Goal: Navigation & Orientation: Go to known website

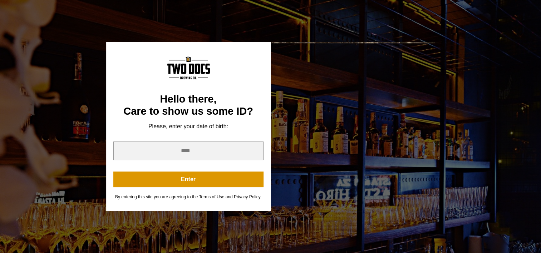
scroll to position [28, 0]
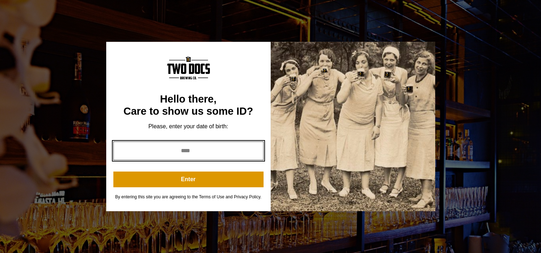
click at [164, 153] on input "year" at bounding box center [188, 150] width 150 height 19
type input "*"
type input "****"
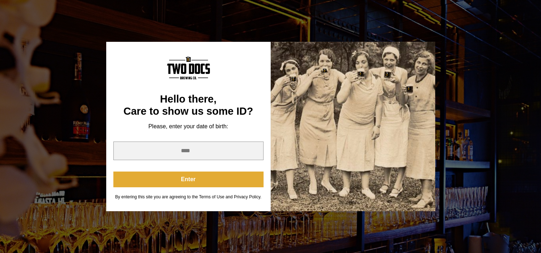
click at [202, 176] on button "Enter" at bounding box center [188, 180] width 150 height 16
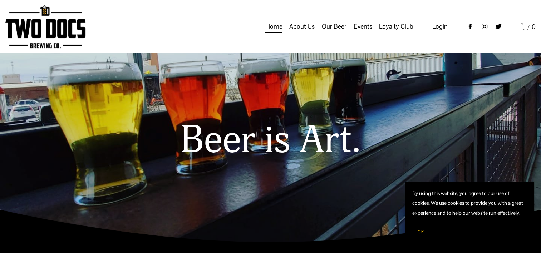
scroll to position [34, 0]
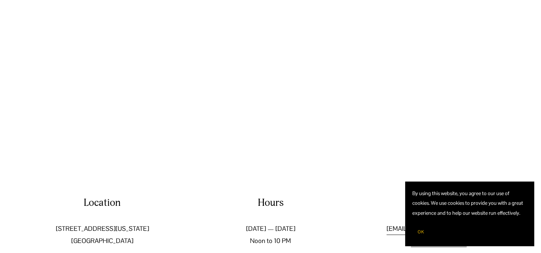
scroll to position [1113, 0]
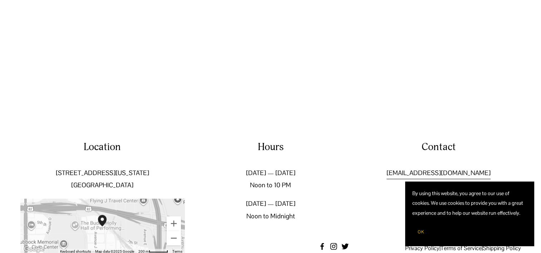
click at [417, 229] on span "OK" at bounding box center [420, 232] width 6 height 6
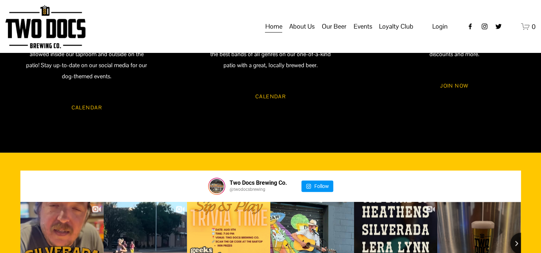
scroll to position [714, 0]
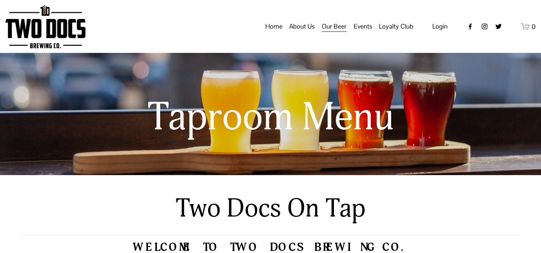
click at [274, 33] on link "Home" at bounding box center [273, 27] width 17 height 14
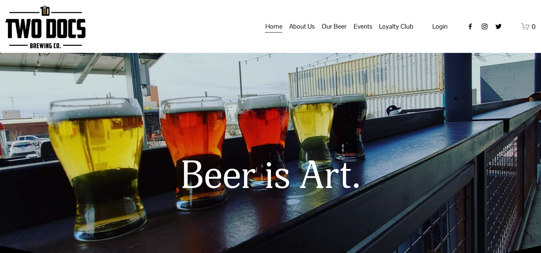
click at [0, 0] on span "Calendar" at bounding box center [0, 0] width 0 height 0
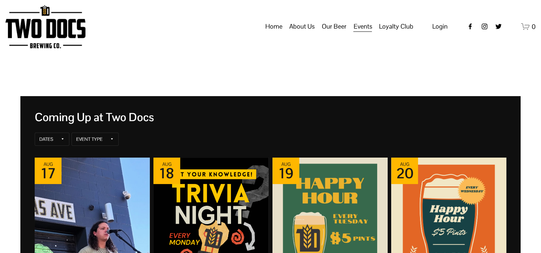
click at [277, 33] on link "Home" at bounding box center [273, 27] width 17 height 14
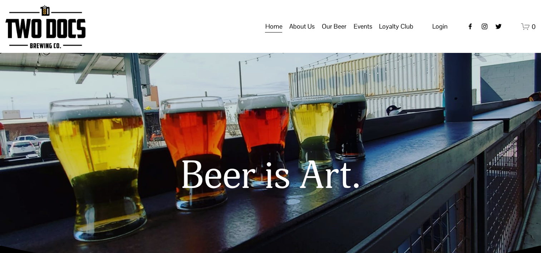
click at [304, 30] on span "About Us" at bounding box center [301, 26] width 25 height 12
click at [303, 33] on span "About Us" at bounding box center [301, 26] width 25 height 12
click at [273, 33] on link "Home" at bounding box center [273, 27] width 17 height 14
click at [0, 0] on span "Raiderland RED" at bounding box center [0, 0] width 0 height 0
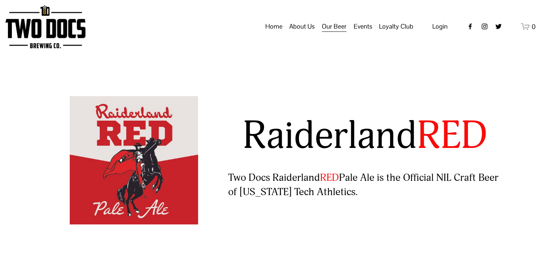
click at [367, 33] on span "Events" at bounding box center [362, 26] width 19 height 12
click at [0, 0] on span "Vendors & Musicians" at bounding box center [0, 0] width 0 height 0
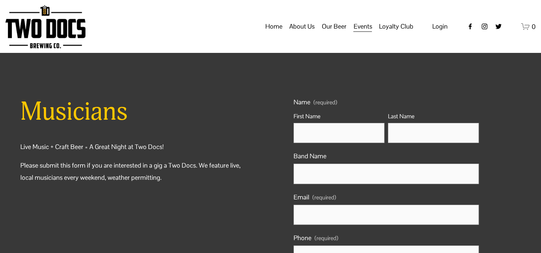
click at [270, 33] on link "Home" at bounding box center [273, 27] width 17 height 14
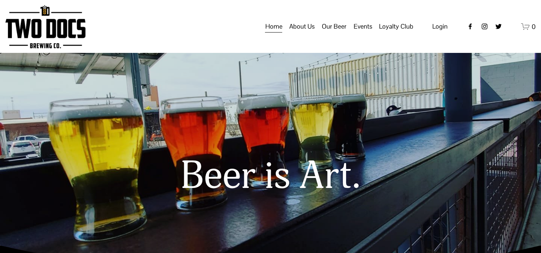
click at [270, 33] on link "Home" at bounding box center [273, 27] width 17 height 14
click at [468, 30] on icon "Facebook" at bounding box center [469, 26] width 7 height 7
